Goal: Task Accomplishment & Management: Complete application form

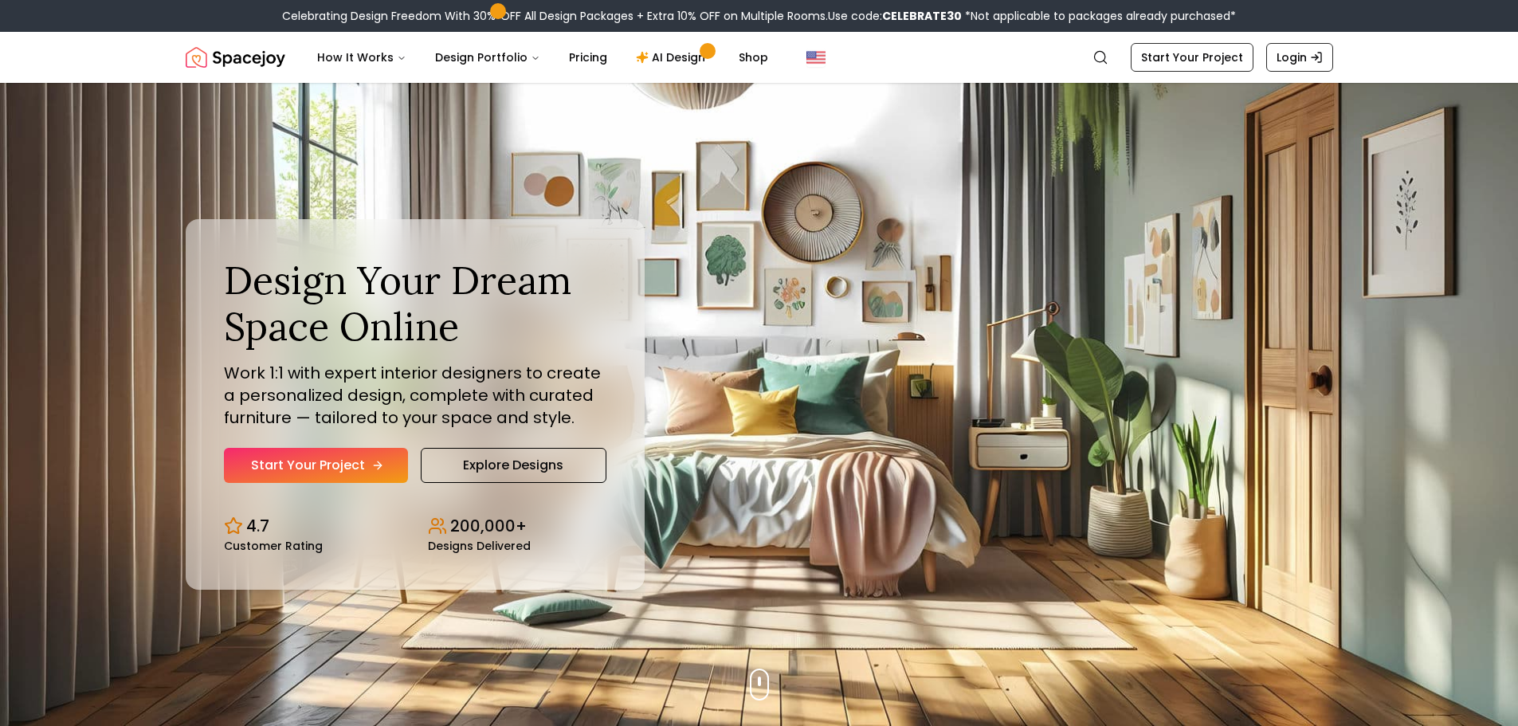
click at [382, 456] on link "Start Your Project" at bounding box center [316, 465] width 184 height 35
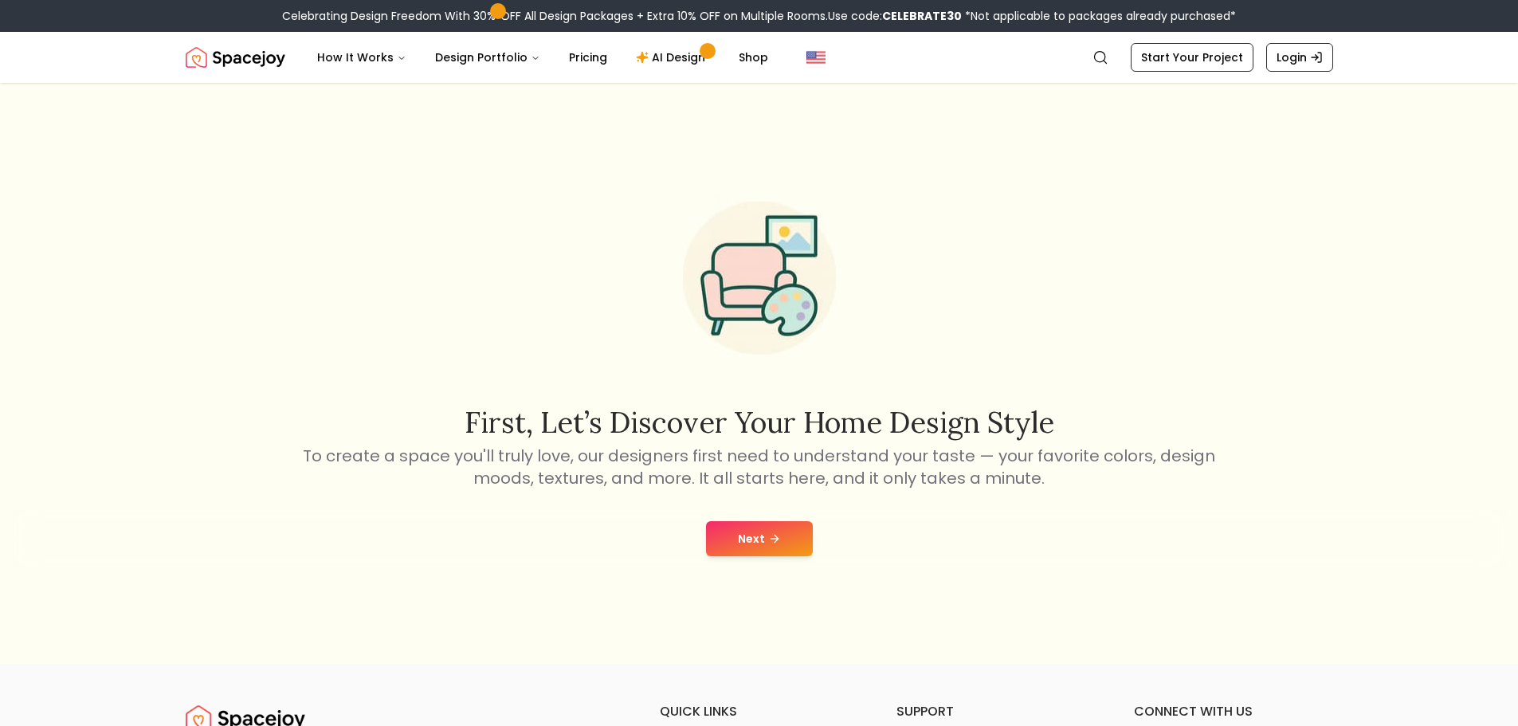
click at [746, 531] on button "Next" at bounding box center [759, 538] width 107 height 35
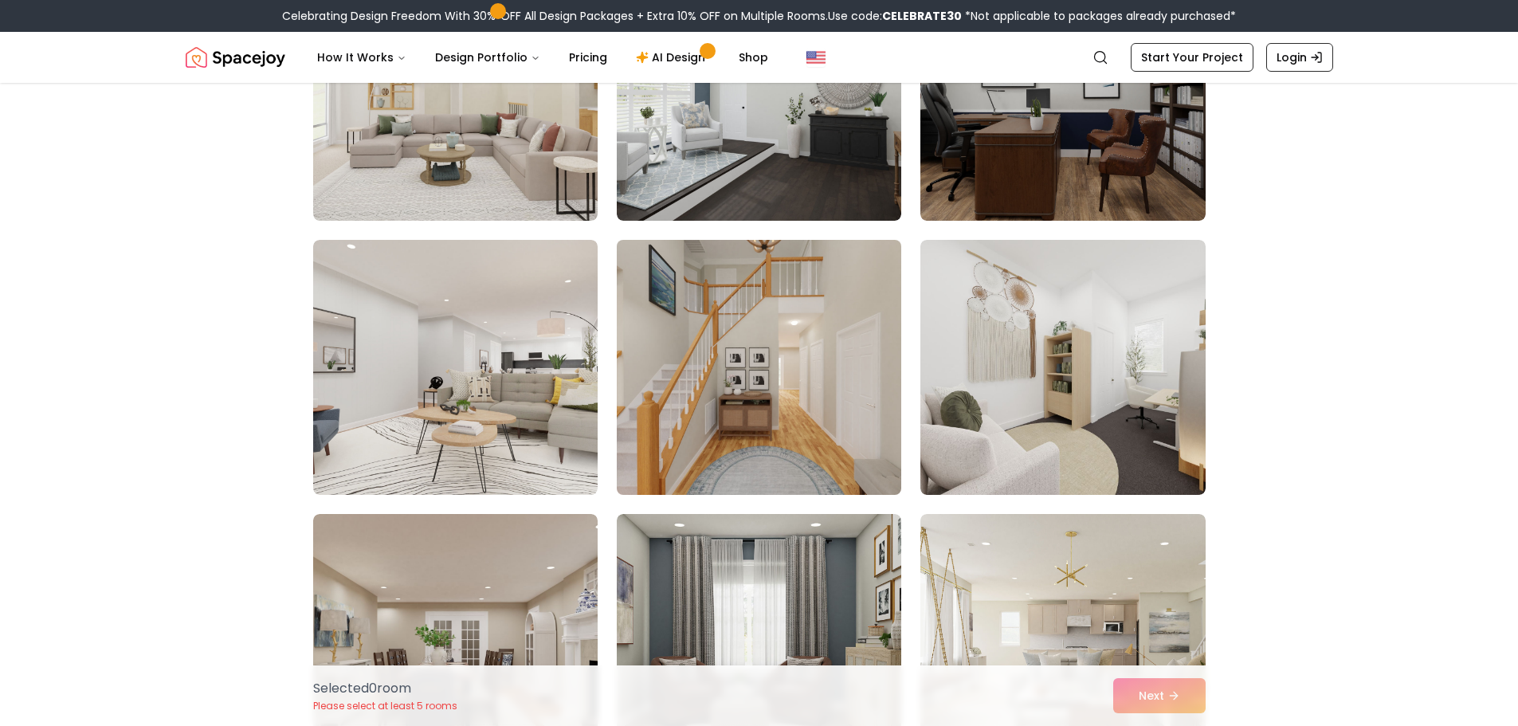
scroll to position [265, 0]
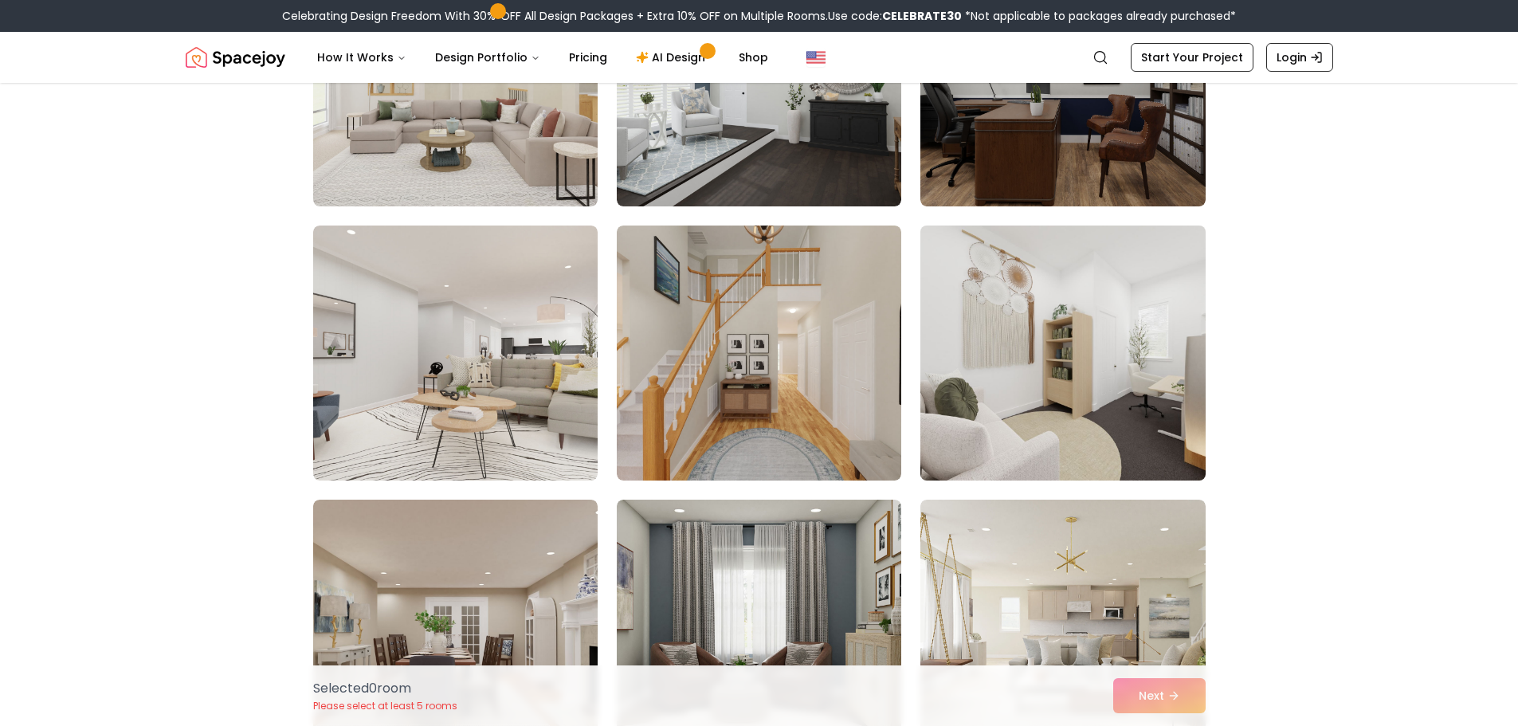
click at [1009, 365] on img at bounding box center [1062, 353] width 299 height 268
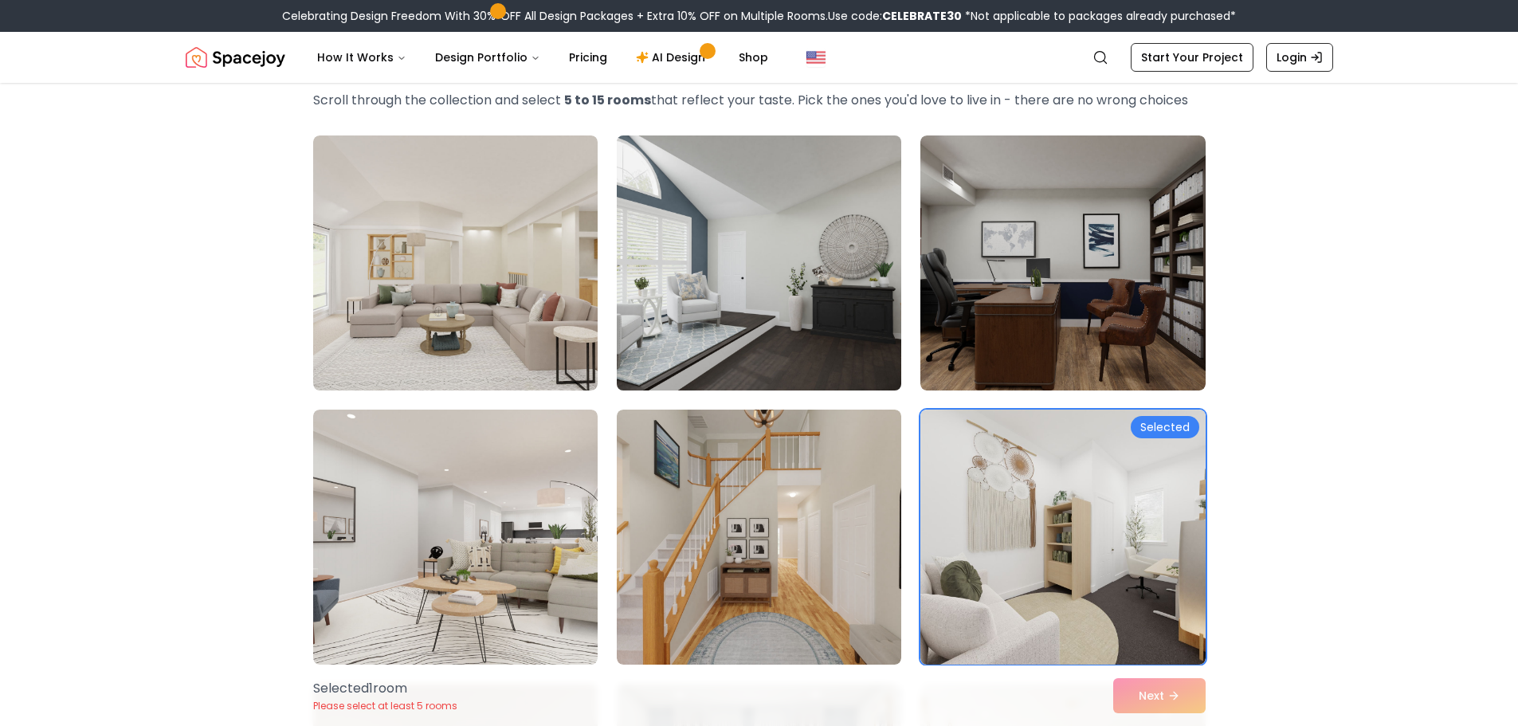
scroll to position [0, 0]
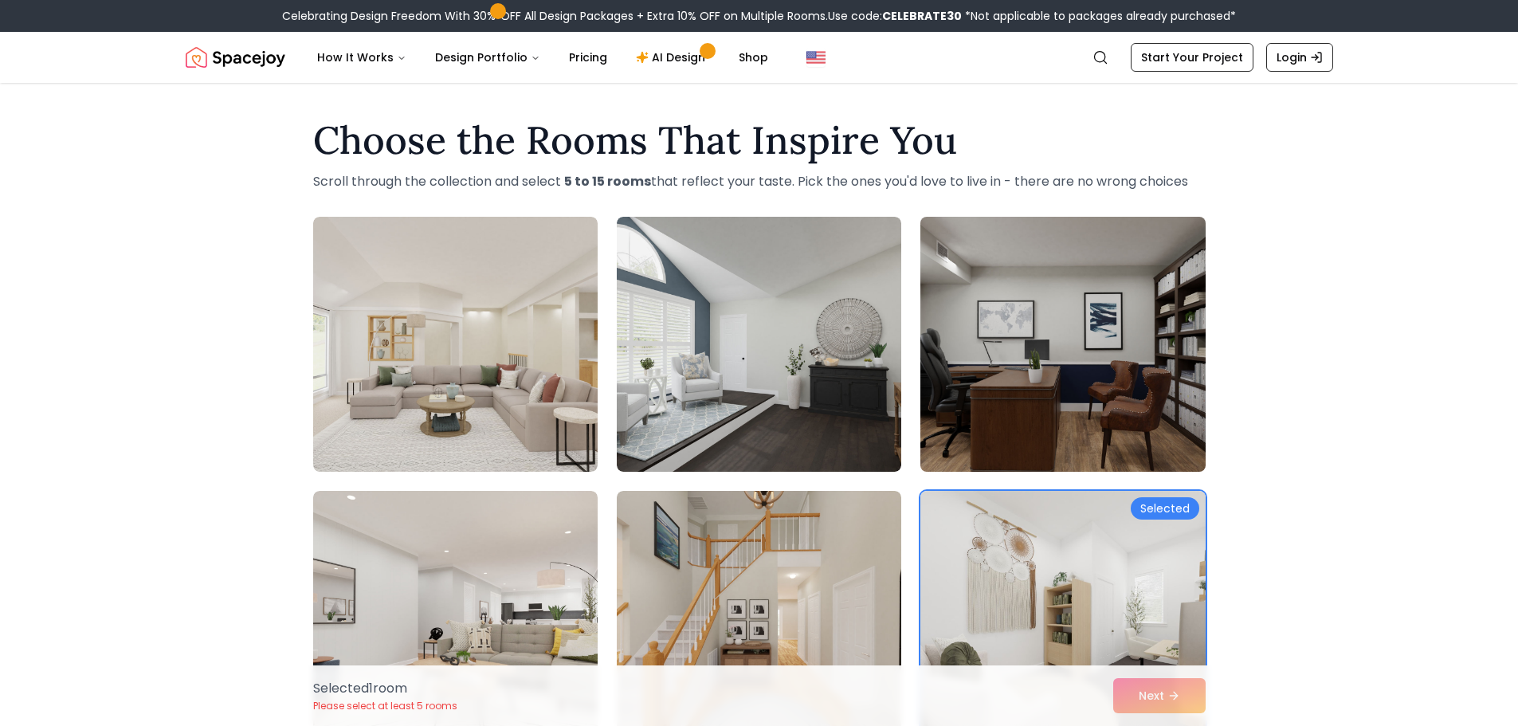
click at [1011, 320] on img at bounding box center [1062, 344] width 299 height 268
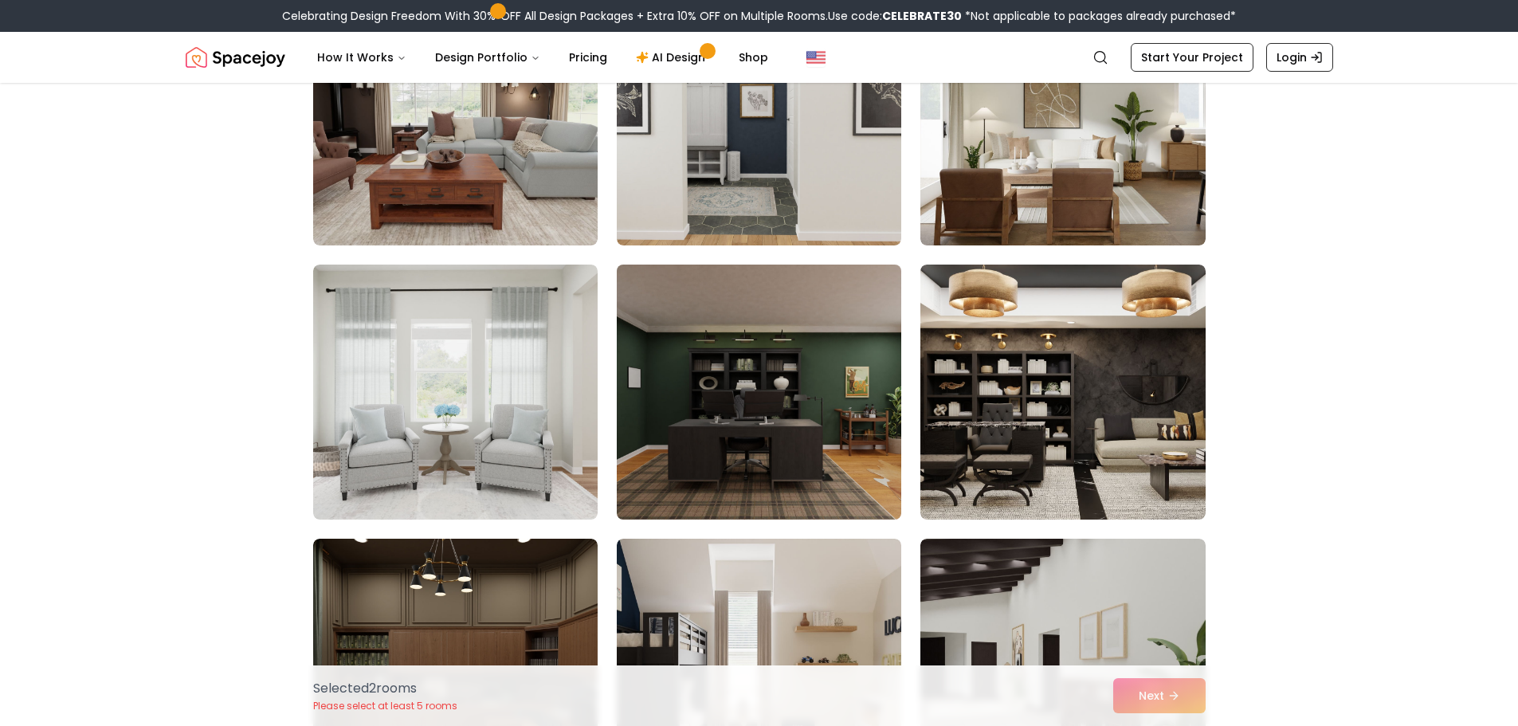
scroll to position [1062, 0]
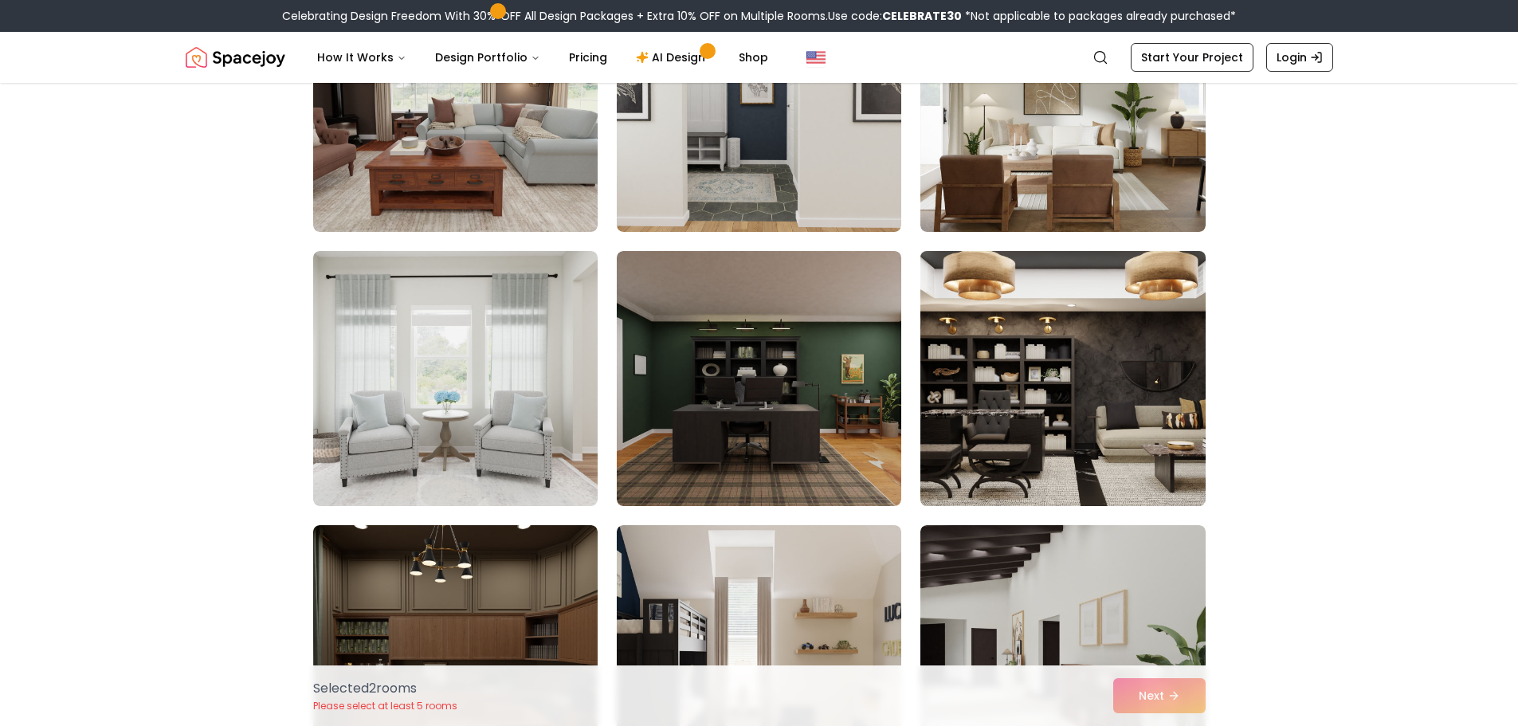
click at [1033, 386] on img at bounding box center [1062, 379] width 299 height 268
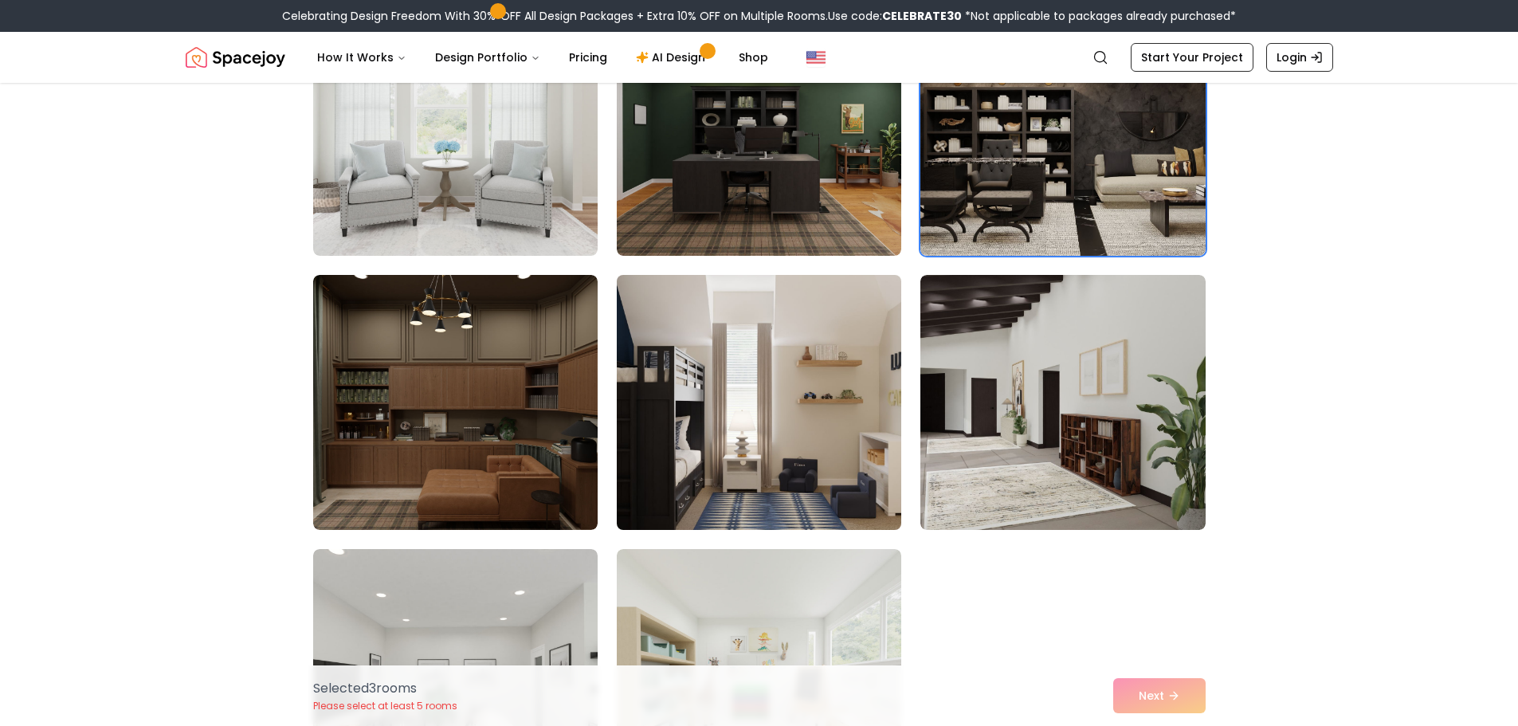
scroll to position [1328, 0]
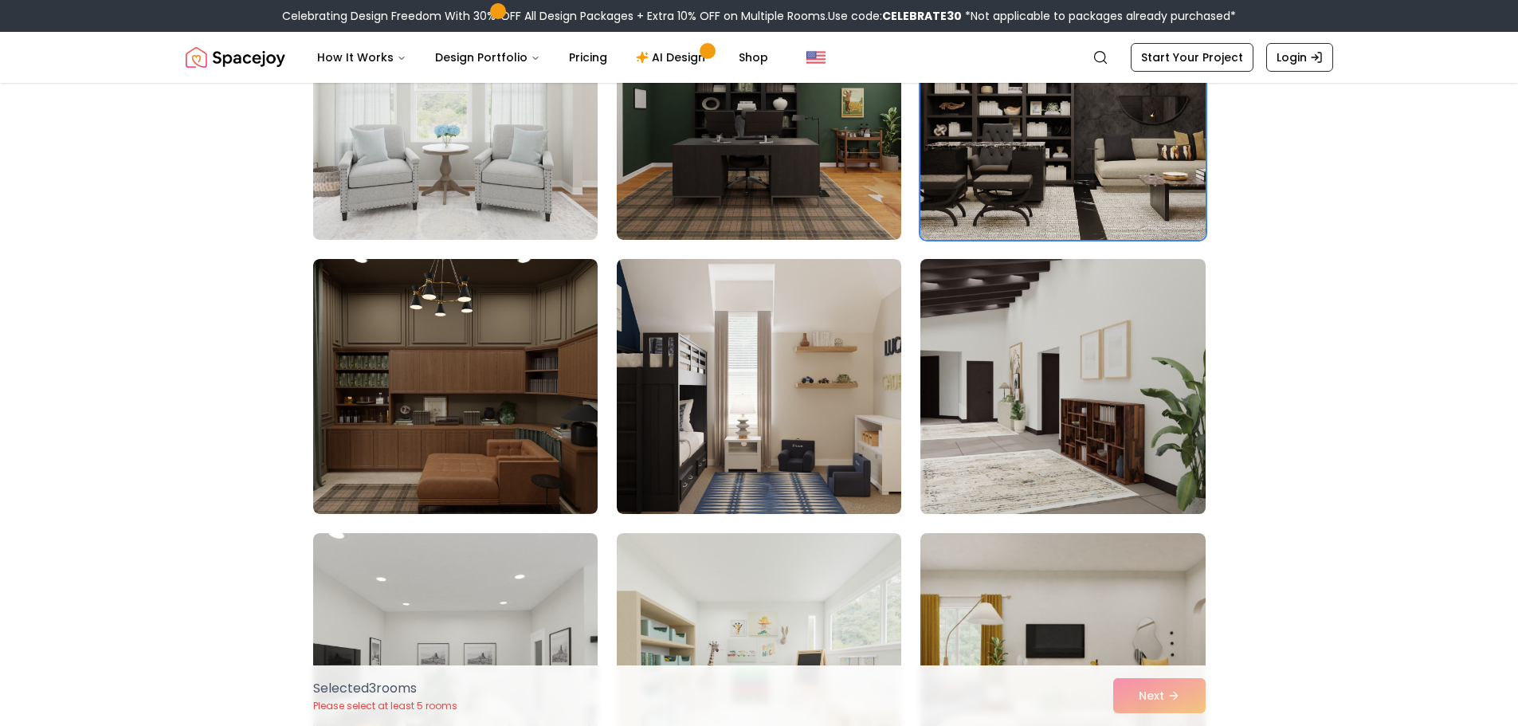
click at [1040, 363] on img at bounding box center [1062, 387] width 299 height 268
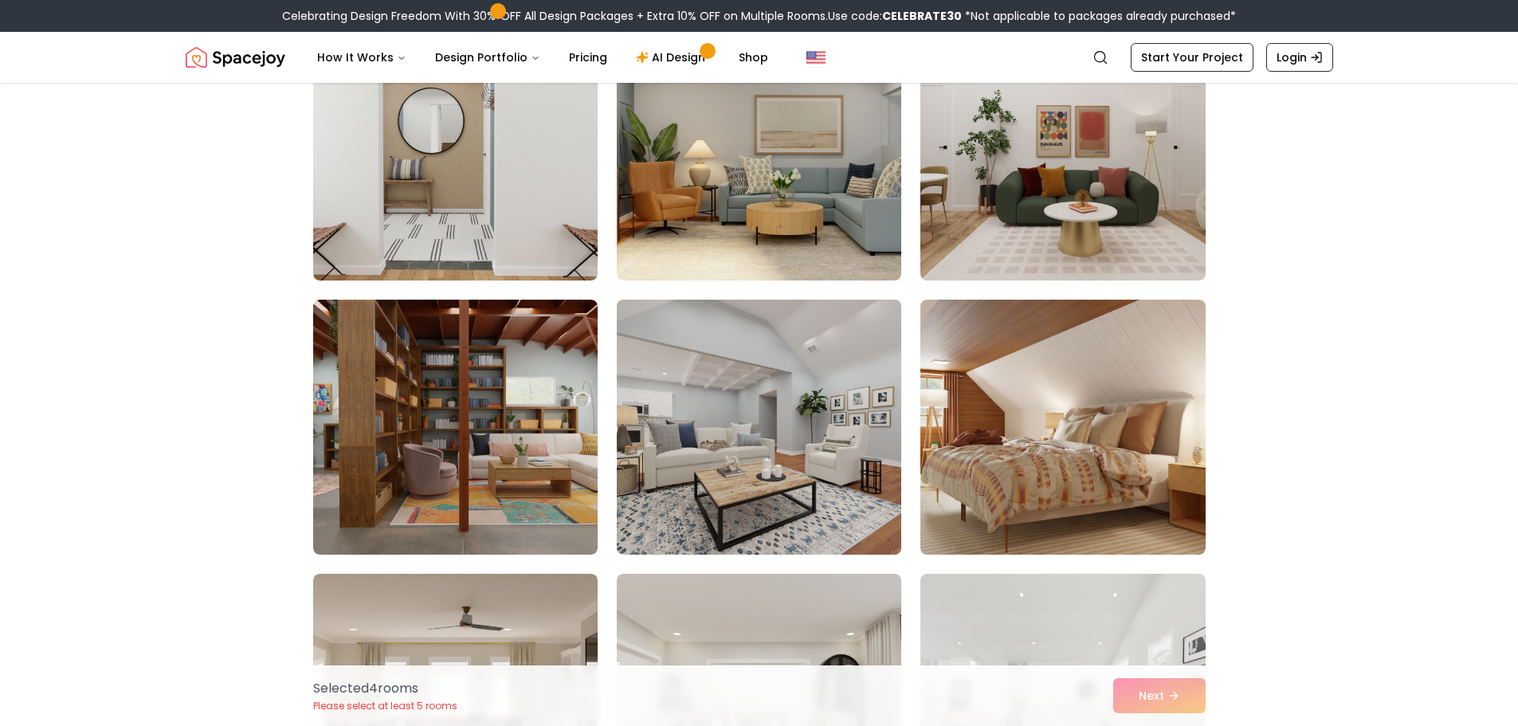
scroll to position [2125, 0]
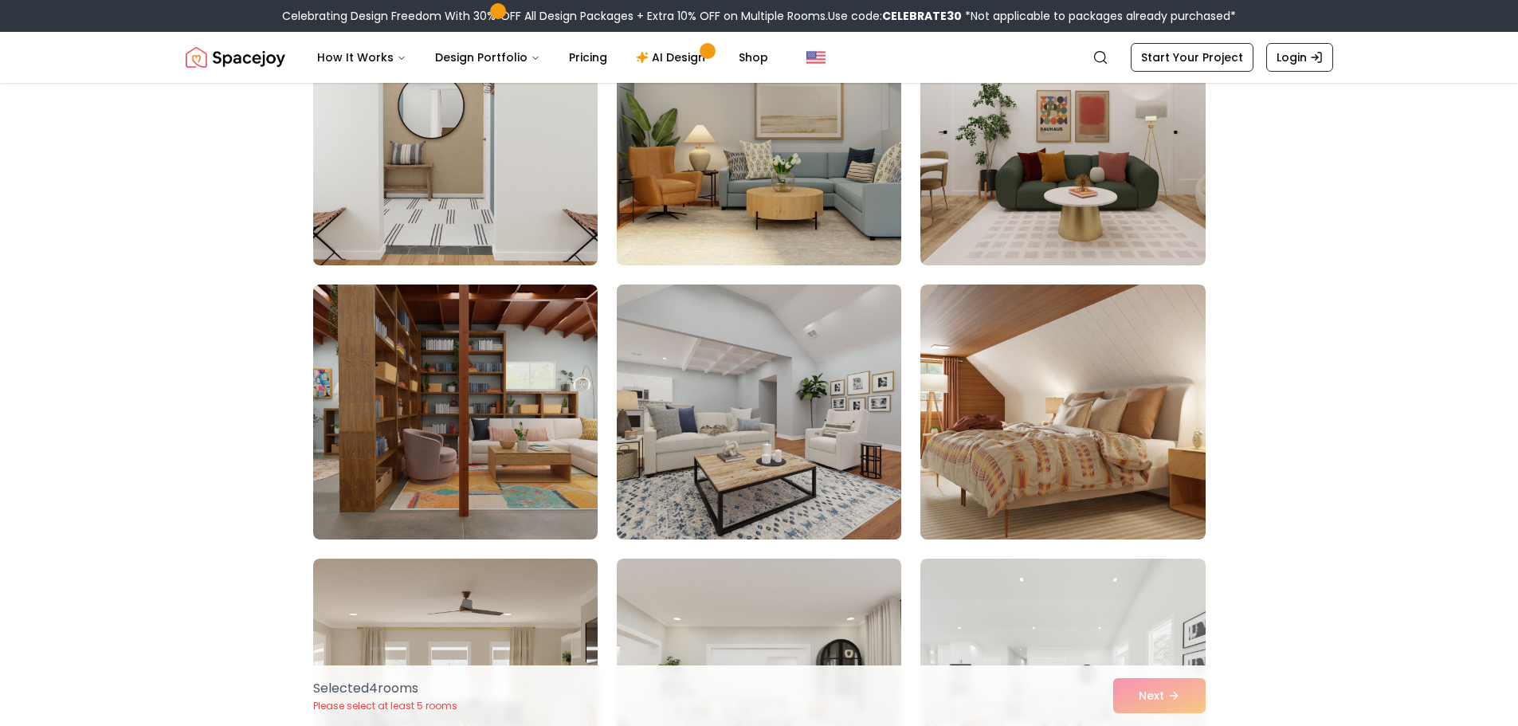
click at [744, 352] on img at bounding box center [758, 412] width 299 height 268
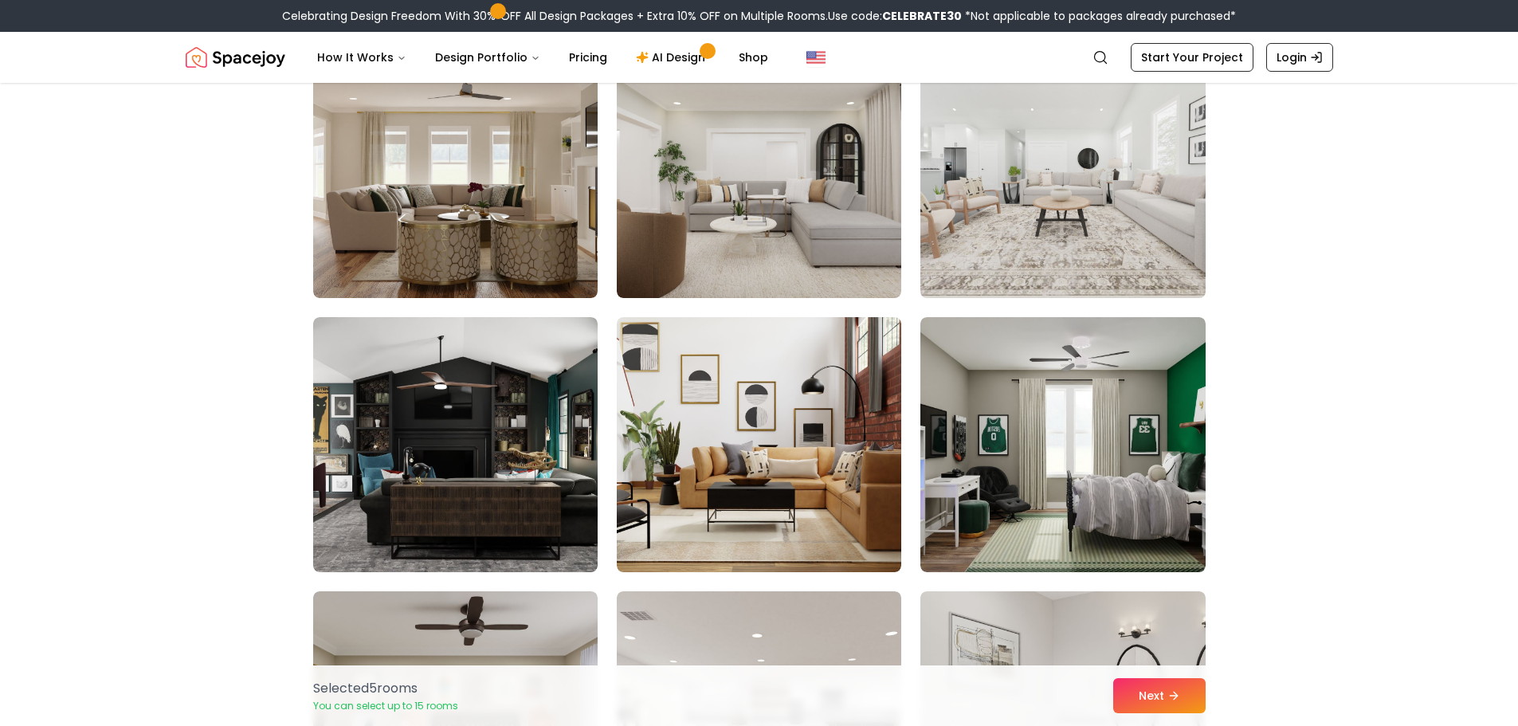
scroll to position [2655, 0]
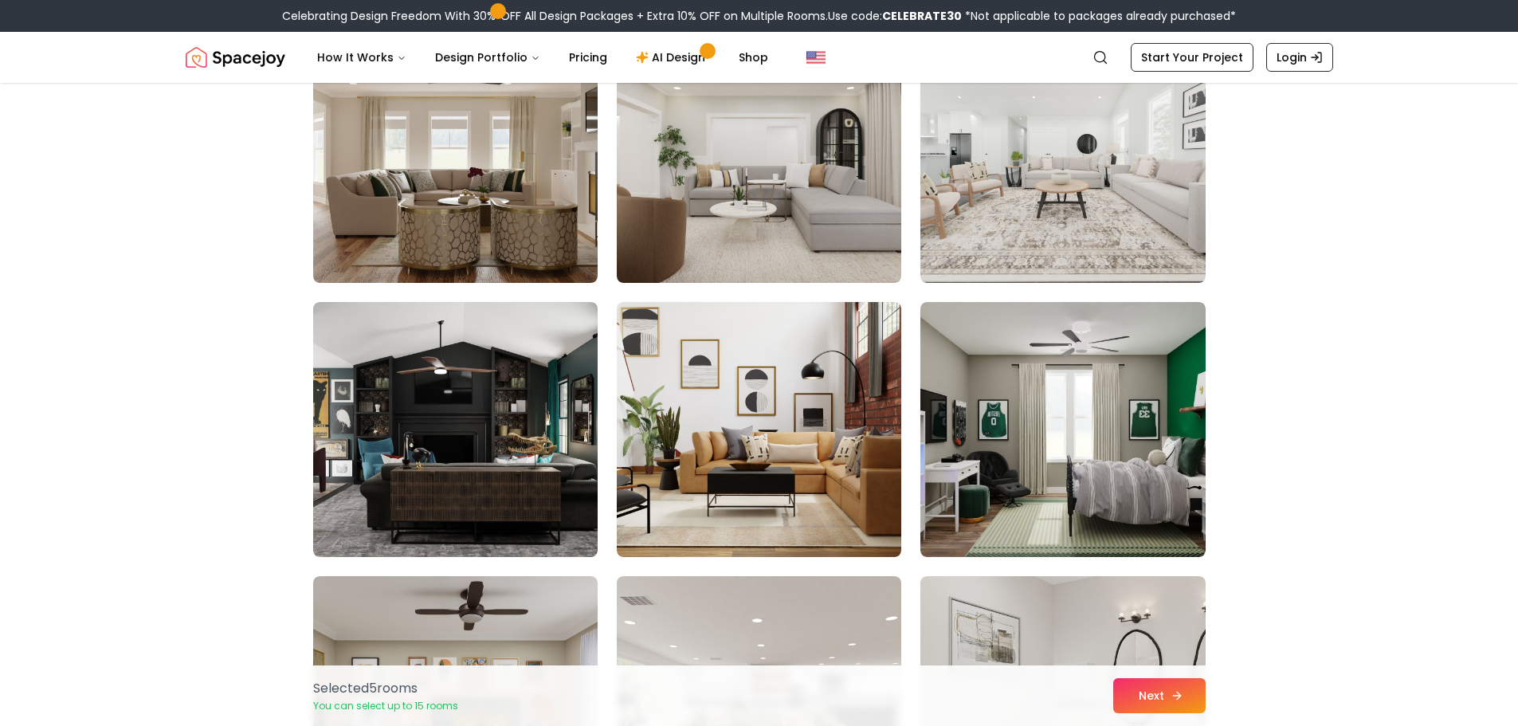
click at [1120, 680] on button "Next" at bounding box center [1159, 695] width 92 height 35
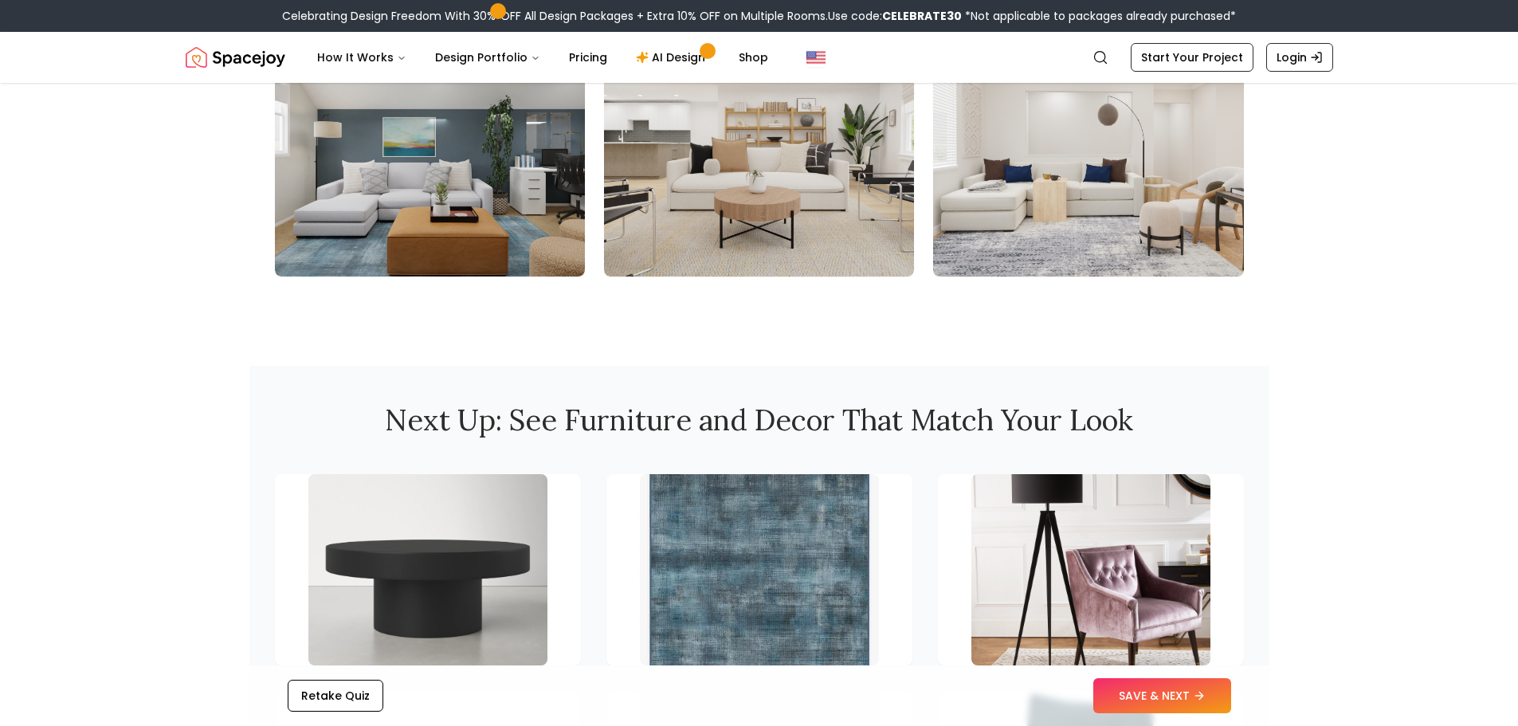
scroll to position [2125, 0]
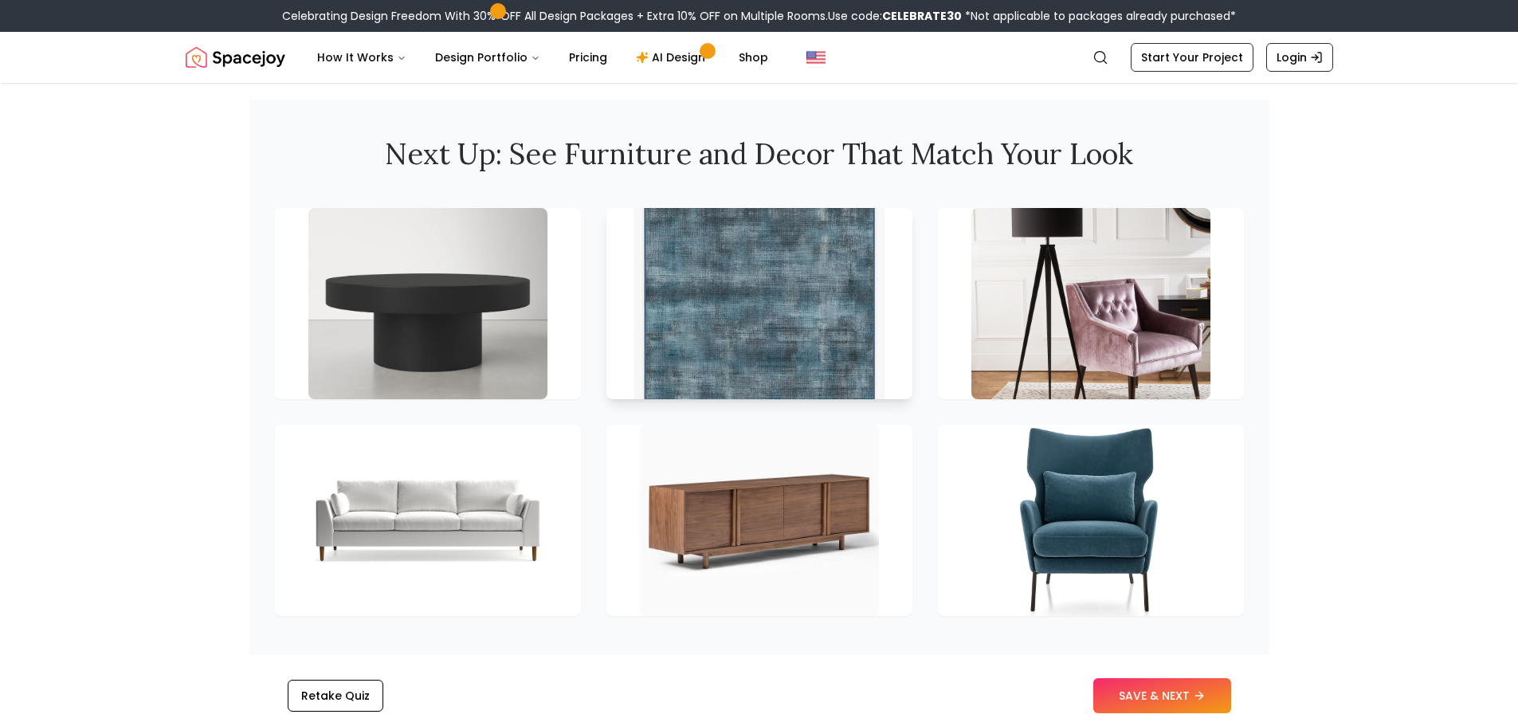
click at [829, 329] on img at bounding box center [758, 303] width 251 height 201
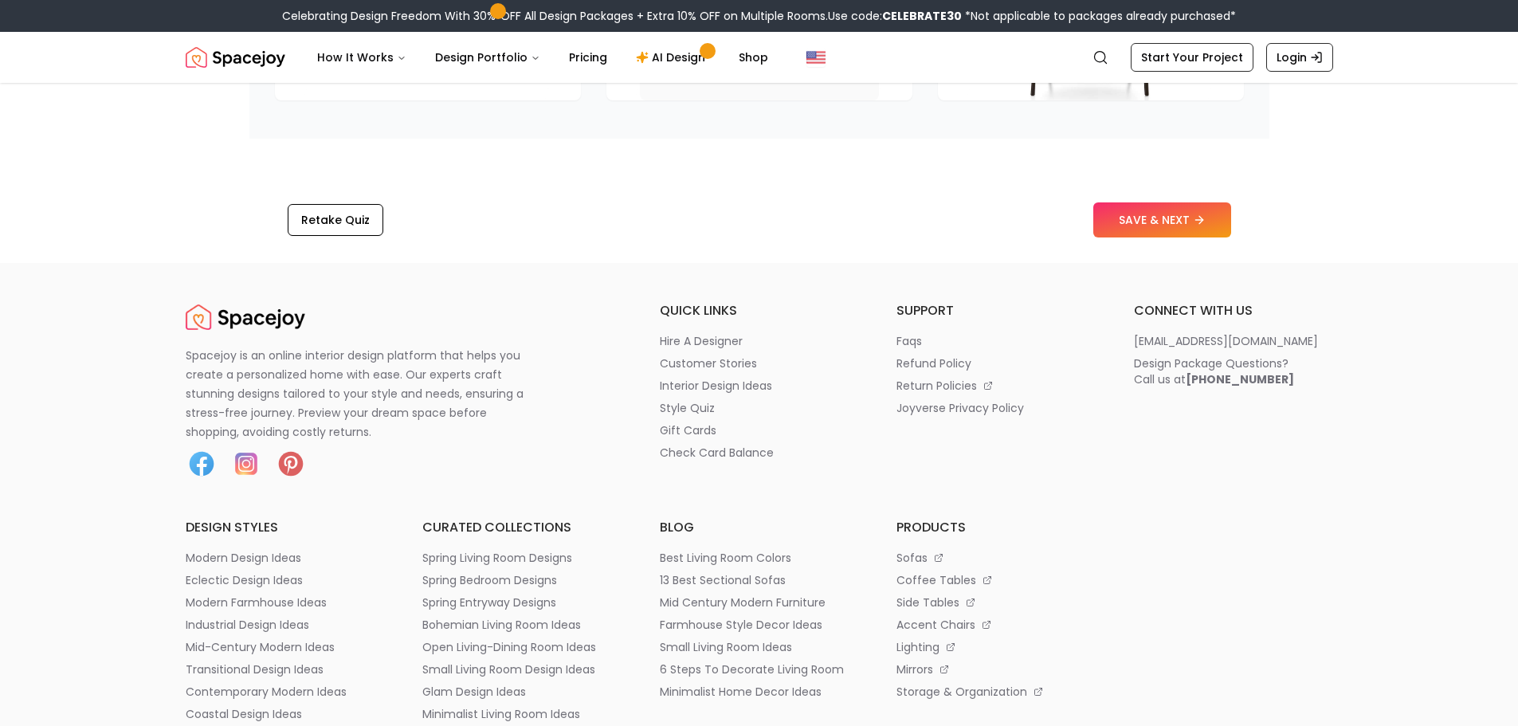
scroll to position [2655, 0]
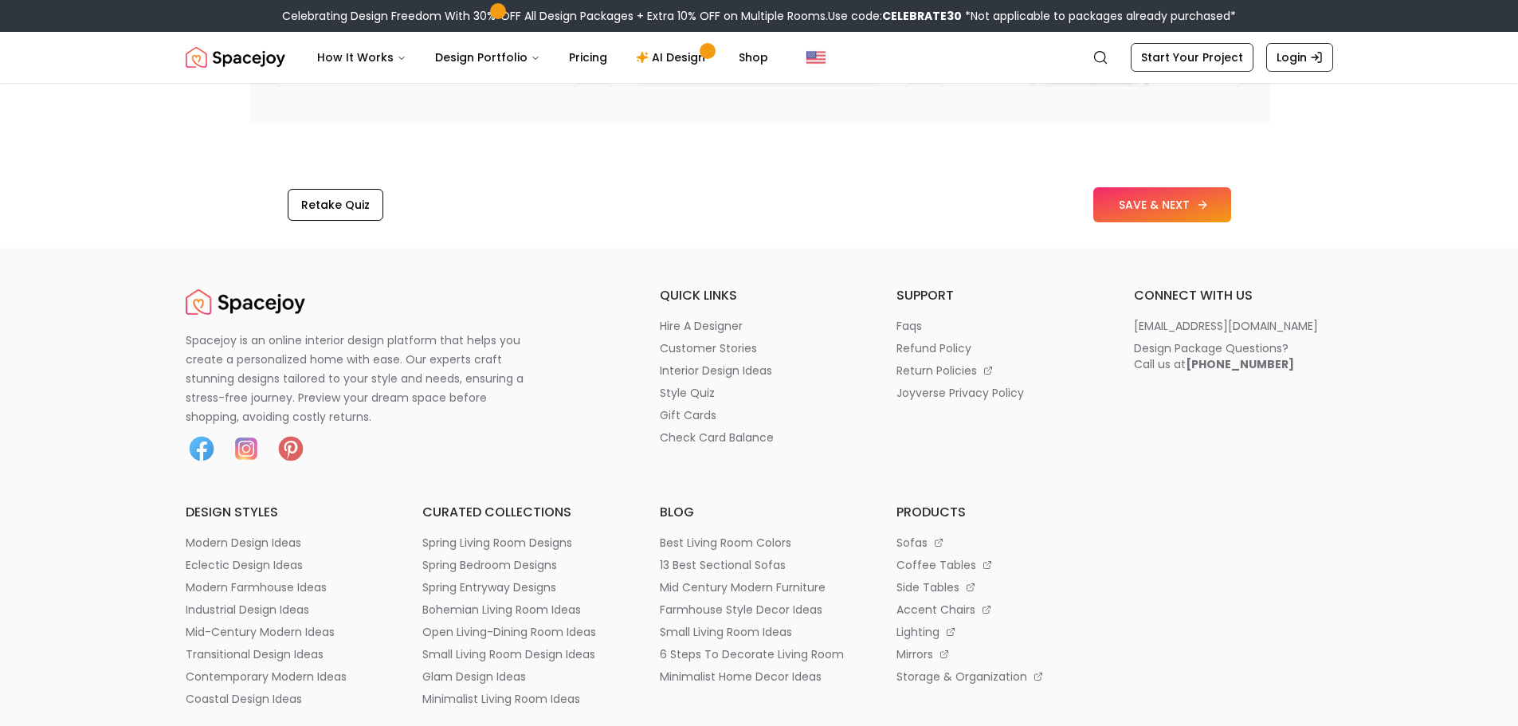
click at [1140, 217] on button "SAVE & NEXT" at bounding box center [1162, 204] width 138 height 35
